Goal: Transaction & Acquisition: Purchase product/service

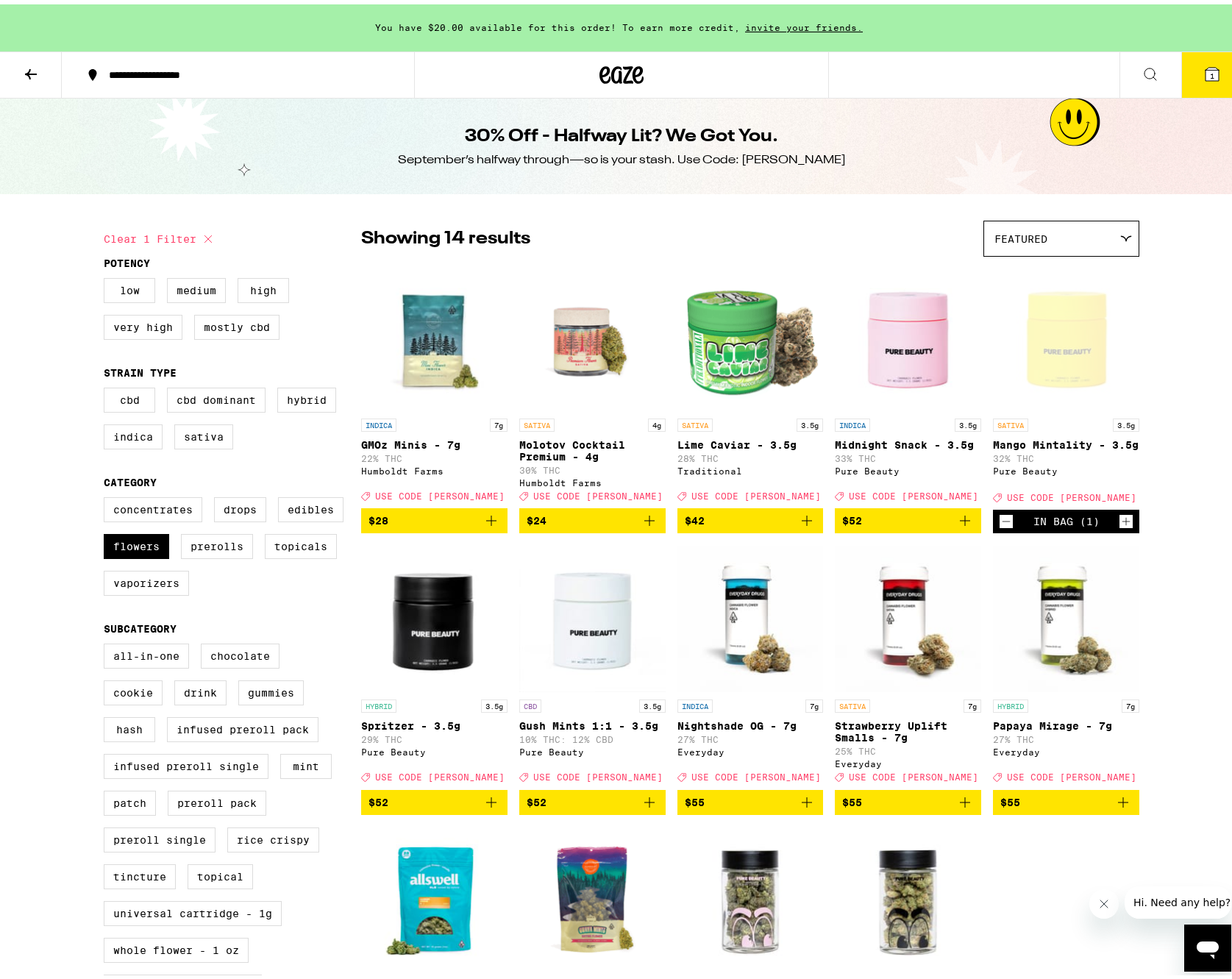
click at [1209, 78] on icon at bounding box center [1212, 70] width 18 height 18
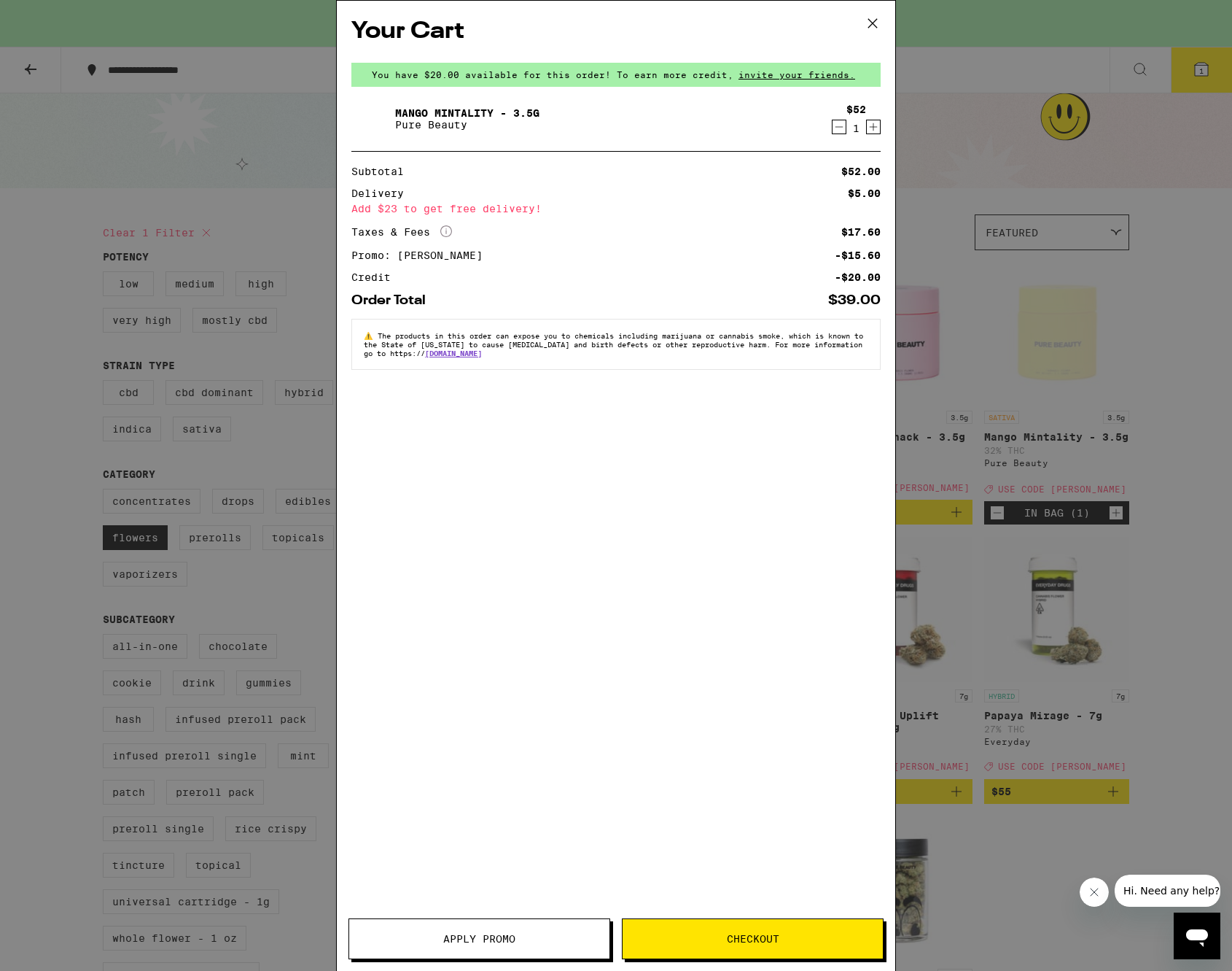
click at [833, 132] on icon "Decrement" at bounding box center [839, 127] width 13 height 18
